Goal: Navigation & Orientation: Find specific page/section

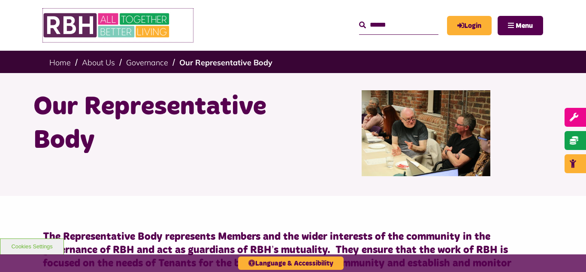
click at [109, 33] on img at bounding box center [107, 25] width 129 height 33
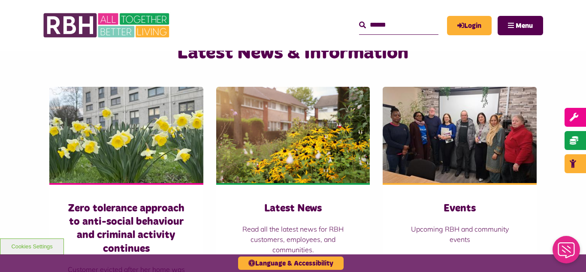
scroll to position [601, 0]
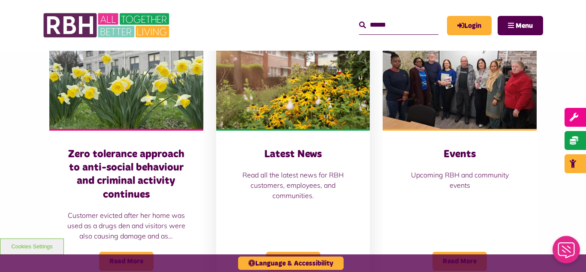
click at [273, 94] on img at bounding box center [293, 81] width 154 height 96
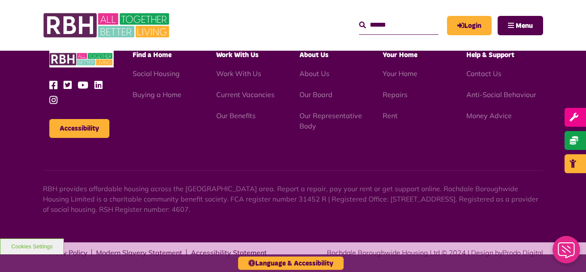
scroll to position [934, 0]
